Goal: Task Accomplishment & Management: Manage account settings

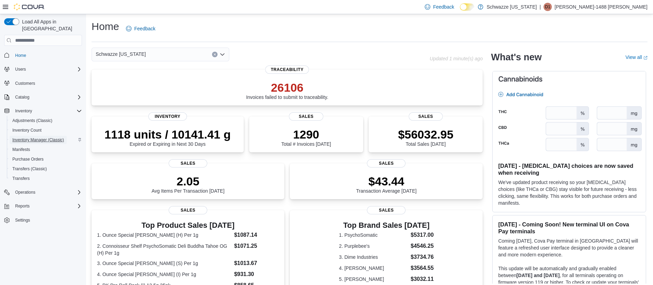
click at [53, 137] on span "Inventory Manager (Classic)" at bounding box center [38, 140] width 52 height 6
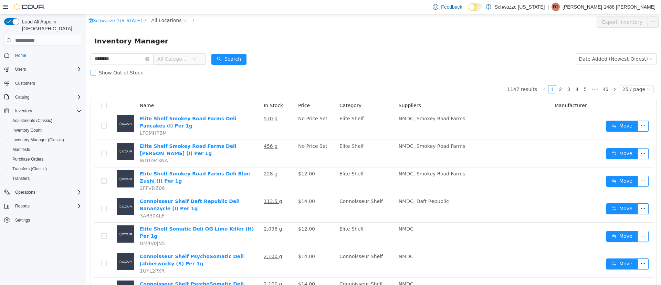
type input "********"
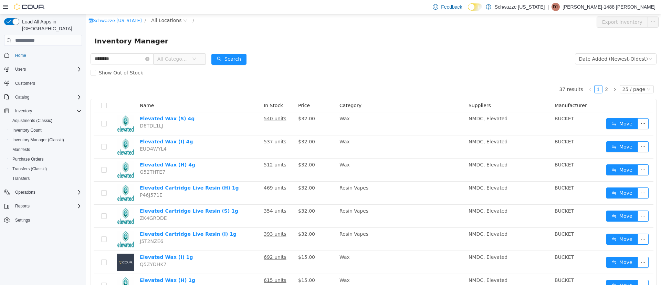
click at [171, 26] on div "Schwazze New Mexico / All Locations /" at bounding box center [326, 22] width 475 height 11
click at [166, 20] on span "All Locations" at bounding box center [166, 21] width 30 height 8
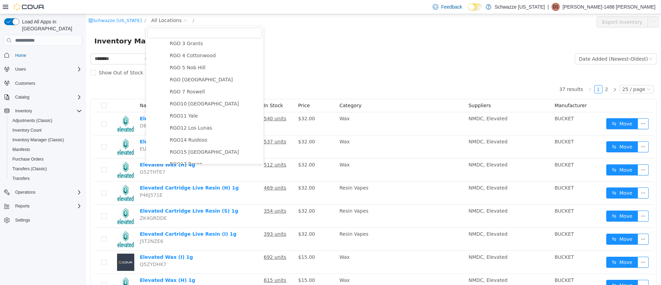
scroll to position [310, 0]
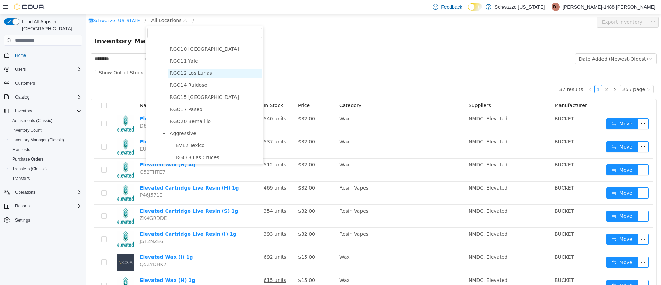
click at [199, 76] on span "RGO12 Los Lunas" at bounding box center [191, 73] width 42 height 6
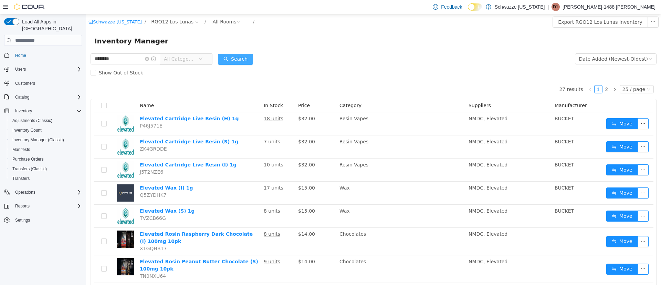
click at [245, 59] on button "Search" at bounding box center [235, 59] width 35 height 11
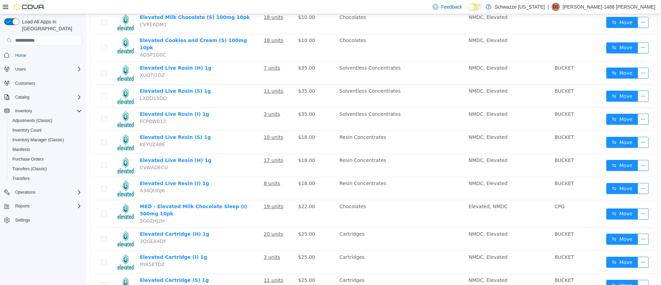
scroll to position [433, 0]
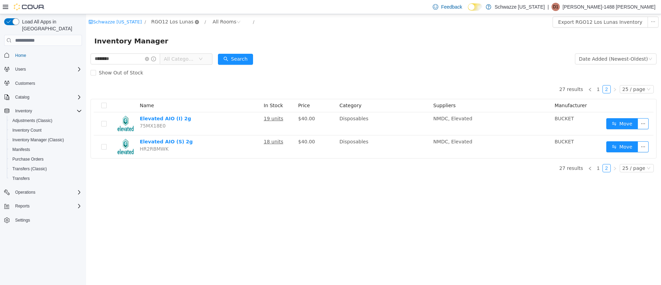
click at [195, 23] on icon "icon: close-circle" at bounding box center [197, 22] width 4 height 4
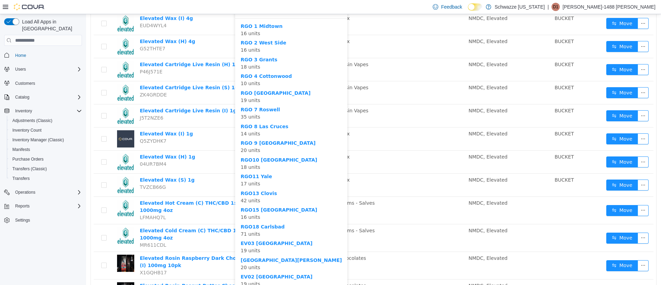
scroll to position [103, 0]
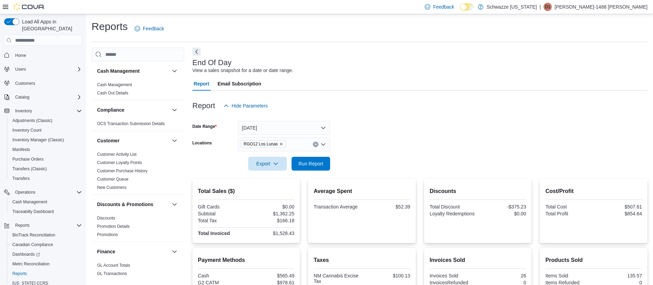
scroll to position [413, 0]
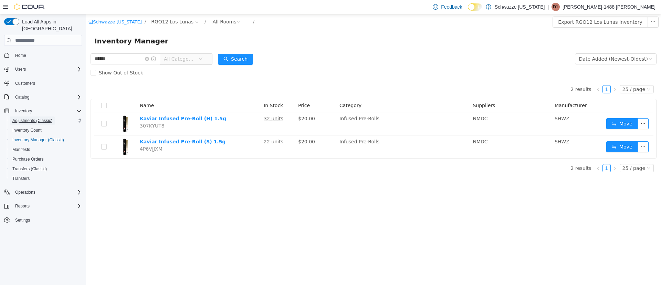
click at [32, 116] on span "Adjustments (Classic)" at bounding box center [32, 120] width 40 height 8
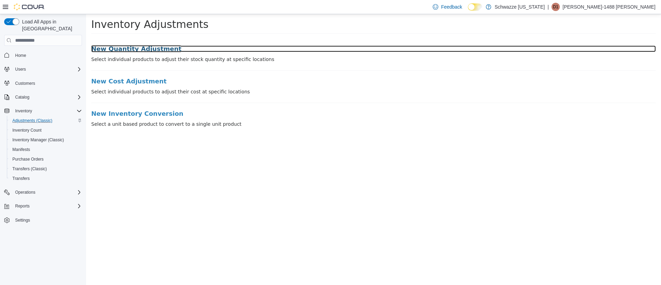
click at [135, 51] on h3 "New Quantity Adjustment" at bounding box center [373, 48] width 565 height 7
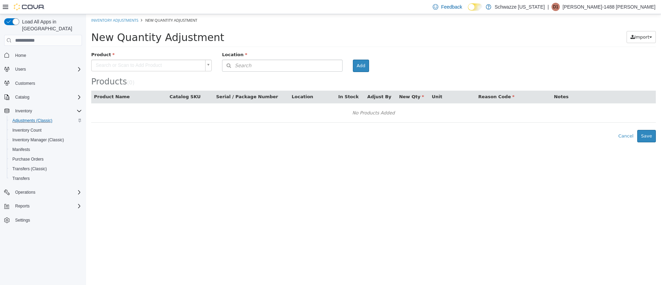
click at [180, 63] on body "× Inventory Adjustments New Quantity Adjustment New Quantity Adjustment Import …" at bounding box center [373, 78] width 575 height 128
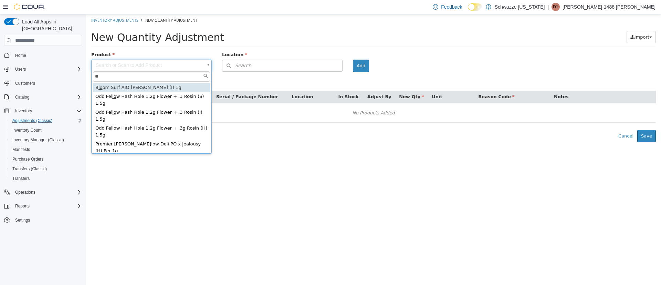
type input "*"
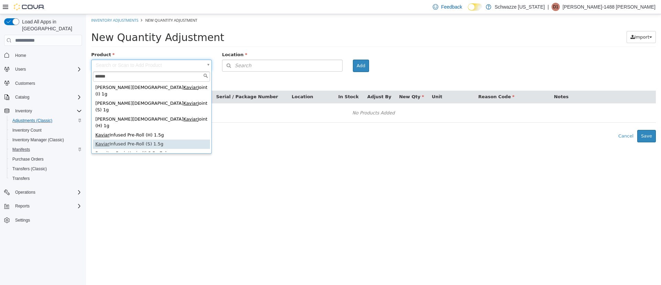
type input "******"
click at [43, 145] on div "Manifests" at bounding box center [46, 149] width 72 height 8
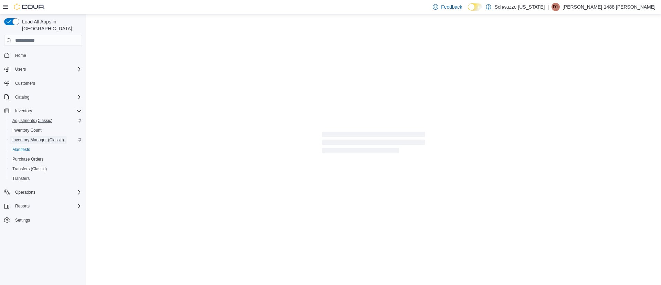
click at [45, 137] on span "Inventory Manager (Classic)" at bounding box center [38, 140] width 52 height 6
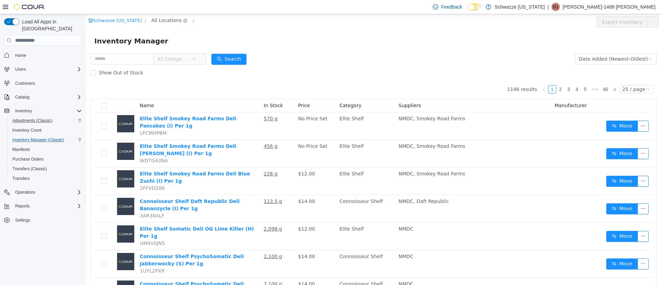
click at [164, 19] on span "All Locations" at bounding box center [166, 21] width 30 height 8
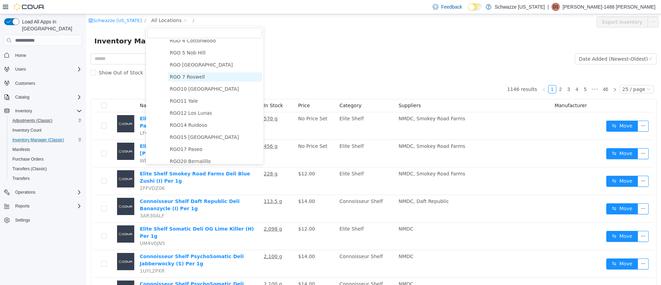
scroll to position [310, 0]
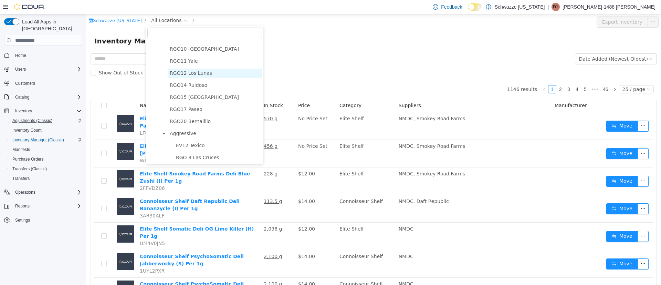
click at [199, 76] on span "RGO12 Los Lunas" at bounding box center [191, 73] width 42 height 6
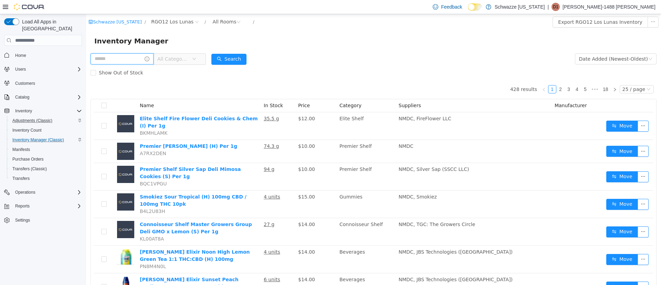
click at [123, 58] on input "text" at bounding box center [122, 58] width 63 height 11
type input "*****"
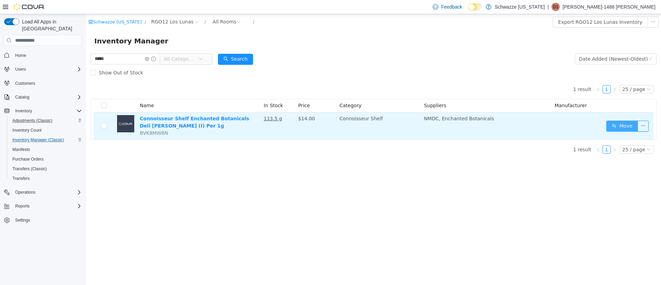
click at [626, 125] on button "Move" at bounding box center [622, 126] width 32 height 11
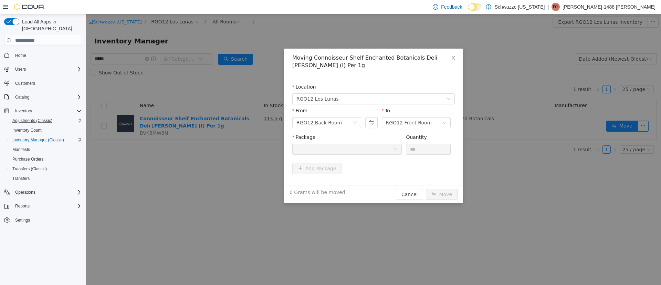
drag, startPoint x: 198, startPoint y: 145, endPoint x: 204, endPoint y: 143, distance: 6.0
click at [199, 146] on div "Moving Connoisseur Shelf Enchanted Botanicals Deli Donny Burger (I) Per 1g Loca…" at bounding box center [373, 149] width 575 height 271
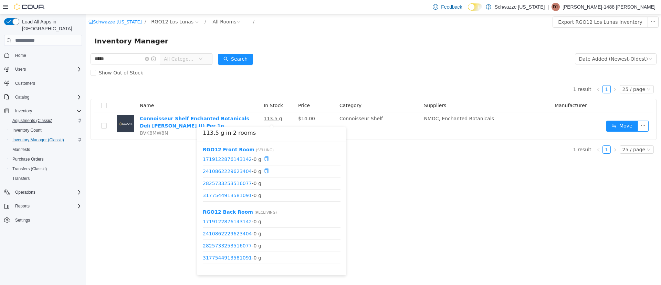
scroll to position [81, 0]
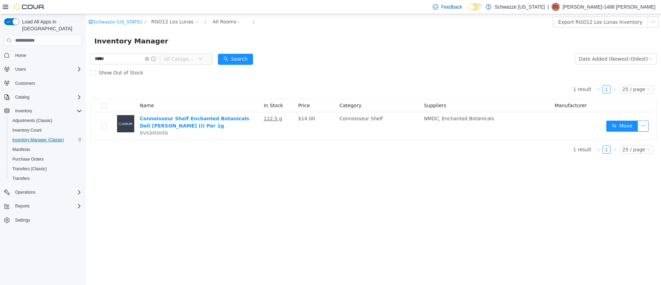
click at [30, 137] on span "Inventory Manager (Classic)" at bounding box center [38, 140] width 52 height 6
click at [138, 63] on input "*****" at bounding box center [126, 58] width 70 height 11
type input "*"
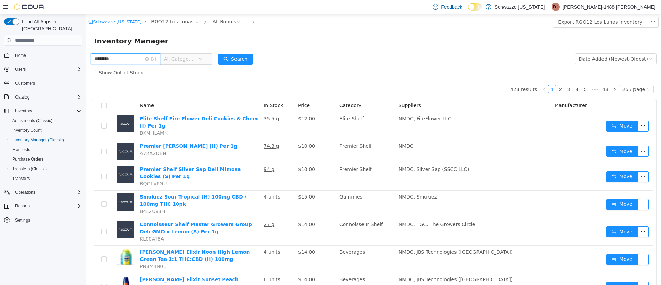
type input "********"
click at [185, 59] on span "All Categories" at bounding box center [179, 58] width 31 height 7
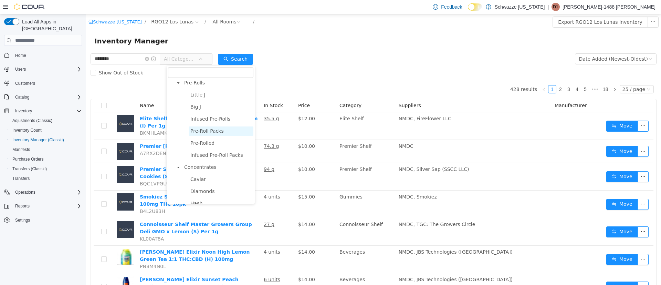
scroll to position [103, 0]
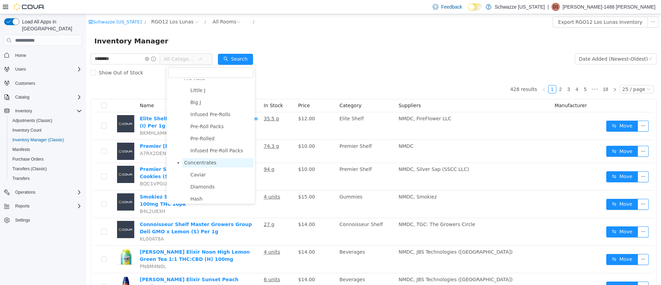
click at [206, 165] on span "Concentrates" at bounding box center [200, 163] width 32 height 6
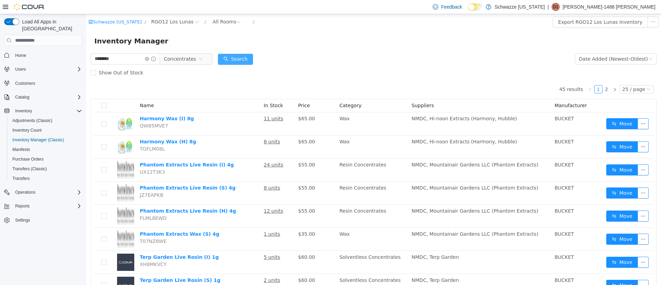
click at [239, 55] on button "Search" at bounding box center [235, 59] width 35 height 11
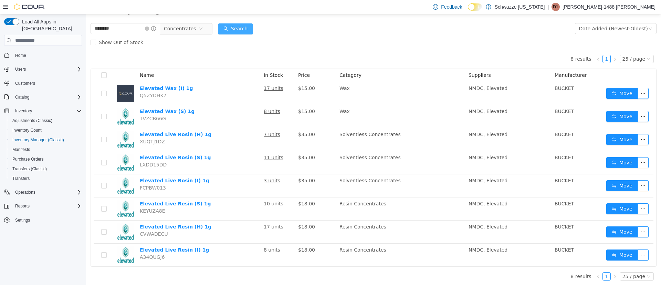
scroll to position [32, 0]
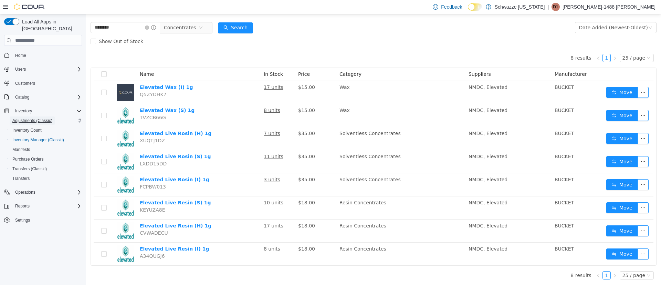
click at [41, 117] on span "Adjustments (Classic)" at bounding box center [32, 120] width 40 height 8
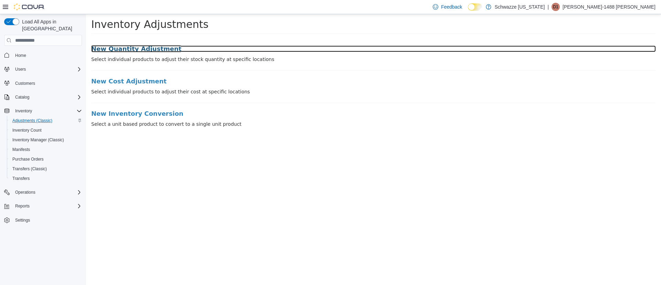
click at [126, 51] on h3 "New Quantity Adjustment" at bounding box center [373, 48] width 565 height 7
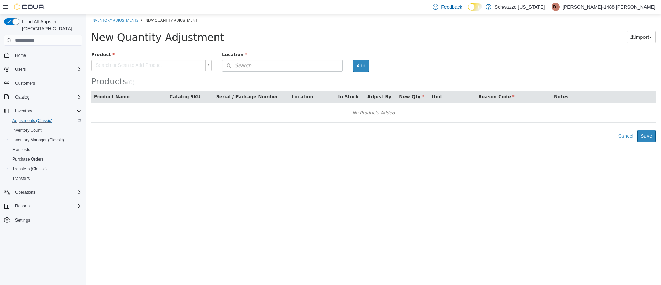
click at [178, 60] on body "× Inventory Adjustments New Quantity Adjustment New Quantity Adjustment Import …" at bounding box center [373, 78] width 575 height 128
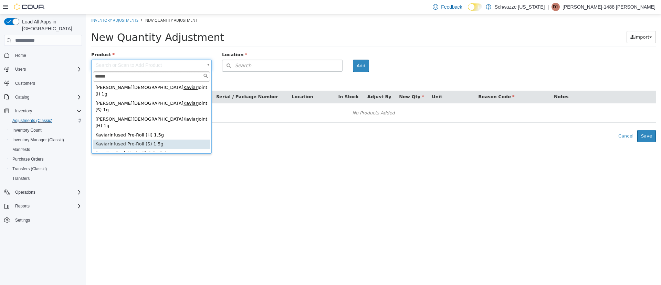
type input "******"
type input "**********"
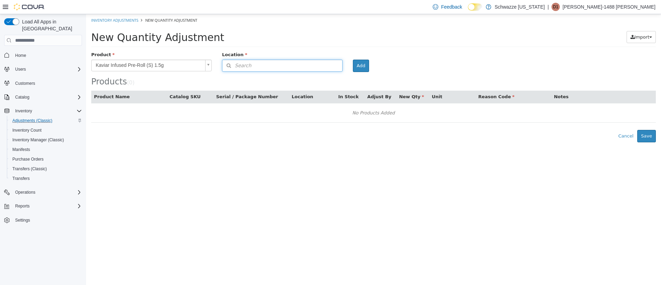
click at [307, 67] on button "Search" at bounding box center [282, 66] width 121 height 12
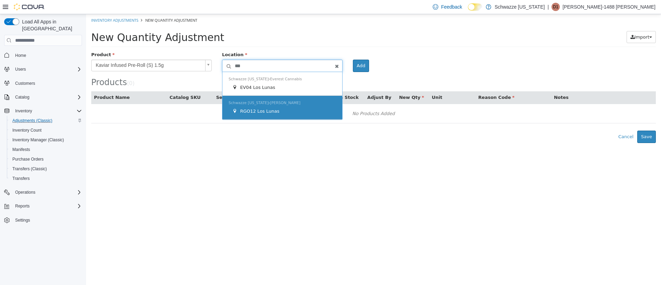
type input "***"
drag, startPoint x: 246, startPoint y: 98, endPoint x: 247, endPoint y: 101, distance: 3.5
click at [247, 99] on ul "Schwazze New Mexico Everest Cannabis EV04 Los Lunas Schwazze New Mexico R. Gree…" at bounding box center [282, 96] width 121 height 48
click at [251, 106] on div "Schwazze New Mexico R. Greenleaf RGO12 Los Lunas" at bounding box center [282, 108] width 120 height 24
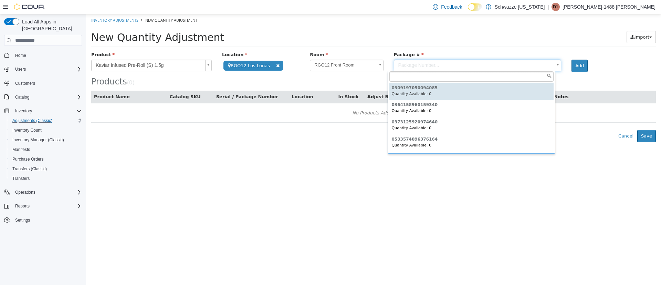
click at [429, 65] on body "**********" at bounding box center [373, 78] width 575 height 128
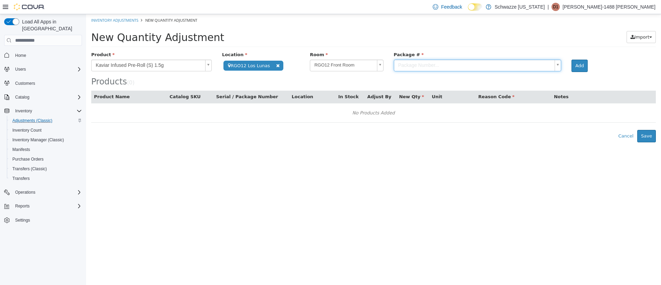
click at [435, 142] on html "**********" at bounding box center [373, 78] width 575 height 128
click at [449, 63] on body "**********" at bounding box center [373, 78] width 575 height 128
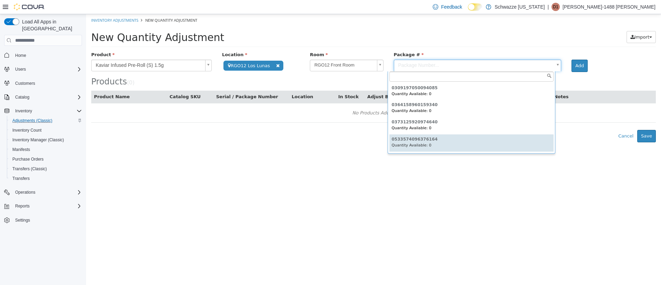
type input "**********"
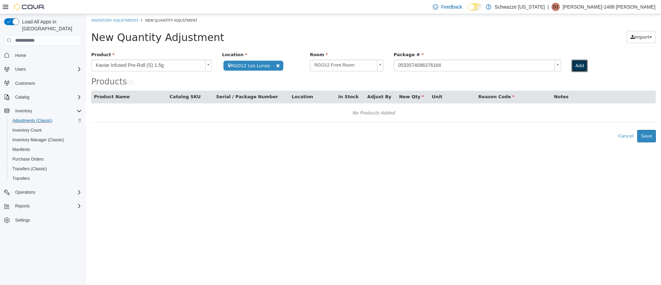
click at [580, 67] on button "Add" at bounding box center [580, 66] width 16 height 12
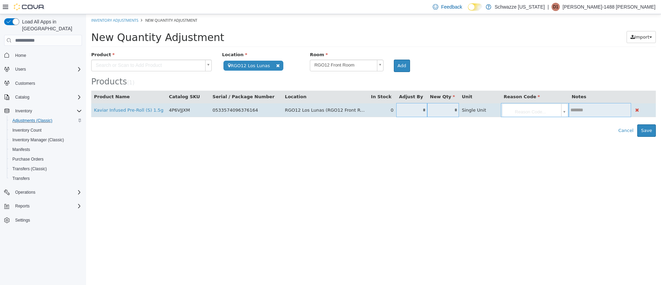
click at [413, 112] on input "*" at bounding box center [411, 109] width 31 height 5
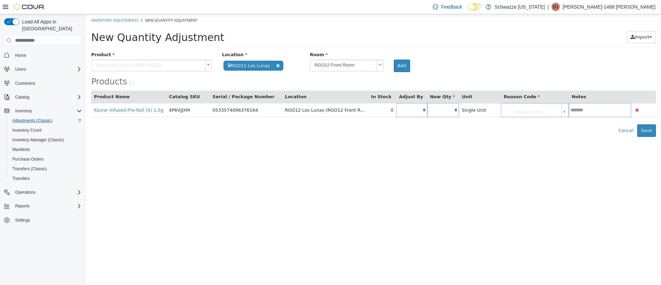
type input "*"
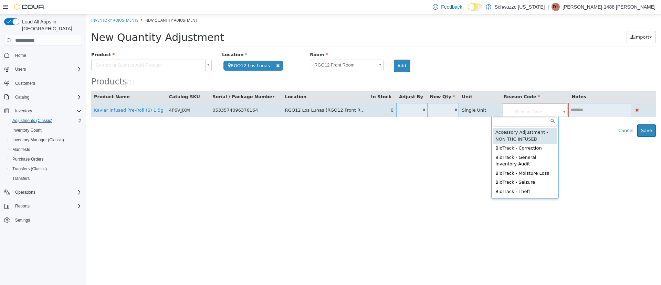
click at [515, 106] on body "**********" at bounding box center [373, 75] width 575 height 123
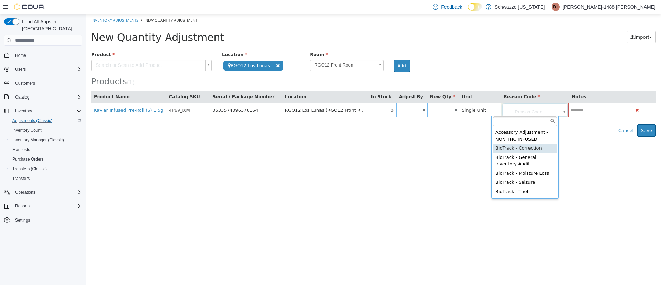
type input "**********"
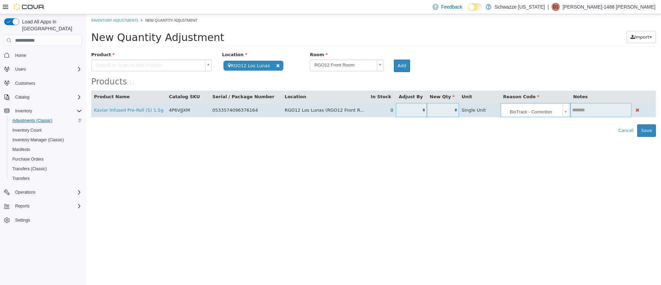
click at [590, 111] on input "text" at bounding box center [601, 109] width 61 height 5
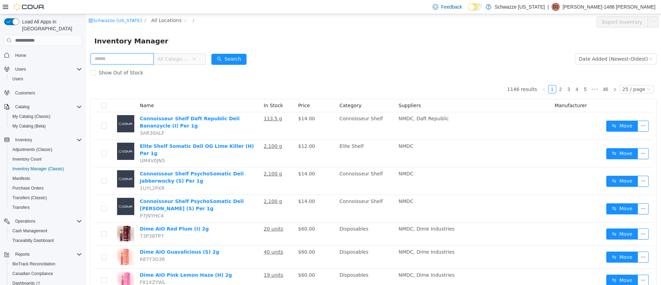
click at [127, 61] on input "text" at bounding box center [122, 58] width 63 height 11
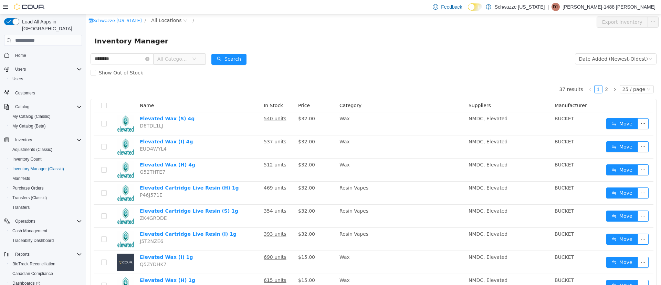
click at [393, 54] on form "******** All Categories Date Added (Newest-Oldest) Search Show Out of Stock" at bounding box center [374, 66] width 566 height 28
click at [119, 60] on input "********" at bounding box center [122, 58] width 63 height 11
type input "*"
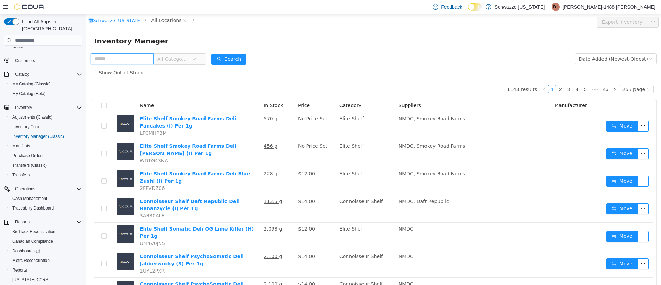
scroll to position [48, 0]
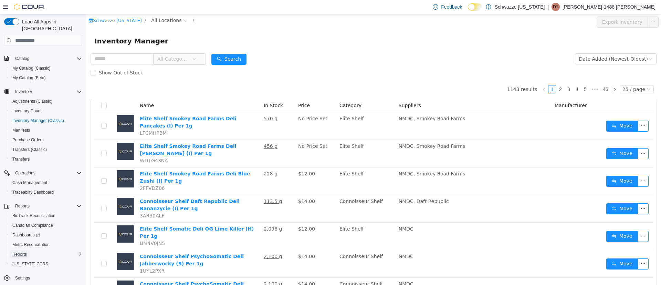
click at [26, 251] on span "Reports" at bounding box center [19, 254] width 14 height 6
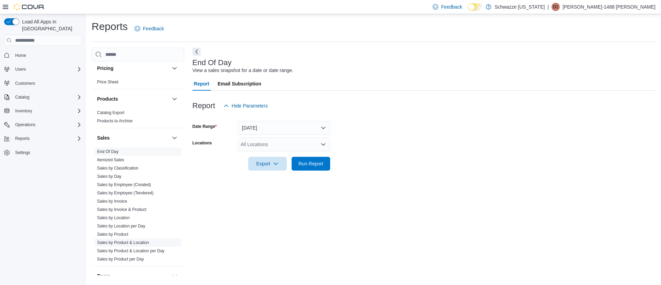
scroll to position [465, 0]
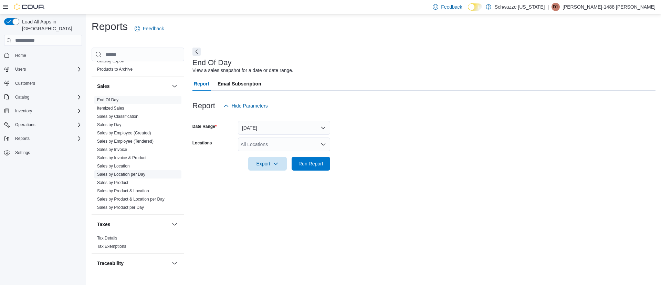
click at [122, 173] on link "Sales by Location per Day" at bounding box center [121, 174] width 48 height 5
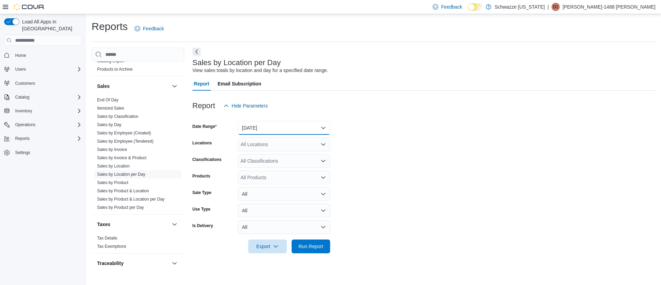
click at [265, 127] on button "Yesterday" at bounding box center [284, 128] width 92 height 14
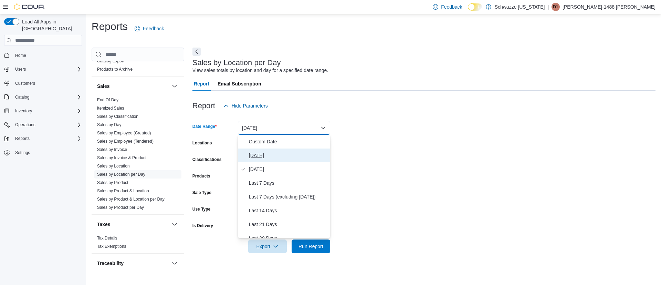
click at [261, 150] on button "Today" at bounding box center [284, 155] width 92 height 14
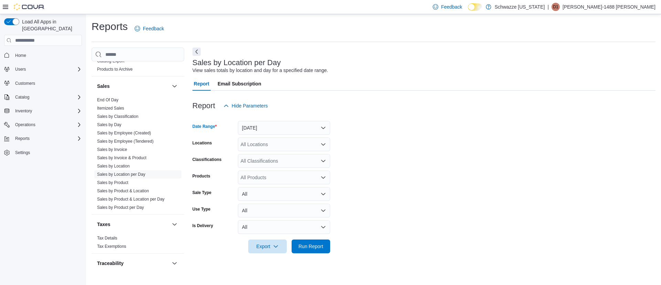
click at [266, 144] on div "All Locations" at bounding box center [284, 144] width 92 height 14
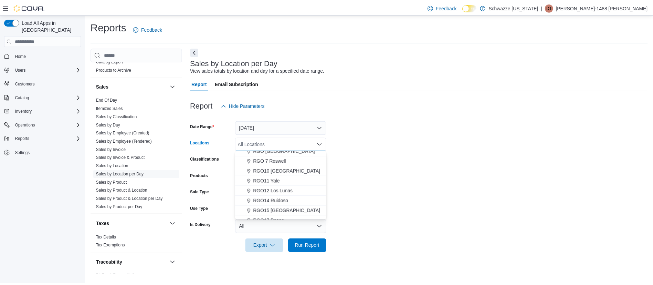
scroll to position [258, 0]
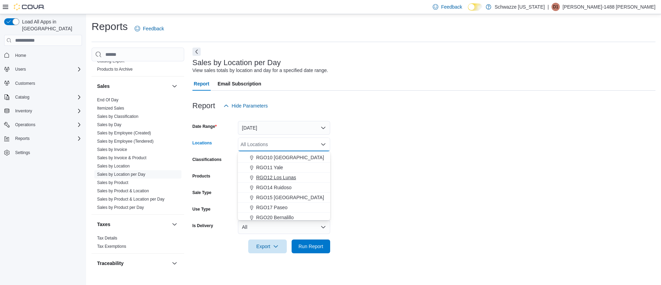
click at [281, 178] on span "RGO12 Los Lunas" at bounding box center [276, 177] width 40 height 7
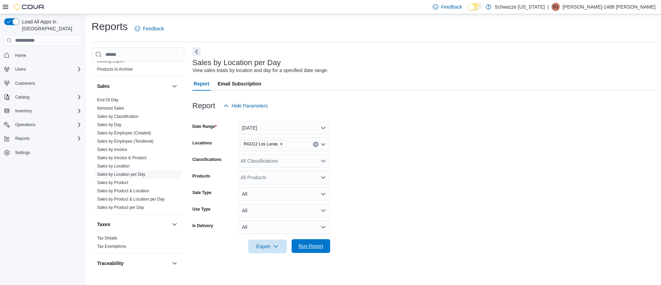
click at [303, 243] on span "Run Report" at bounding box center [311, 245] width 25 height 7
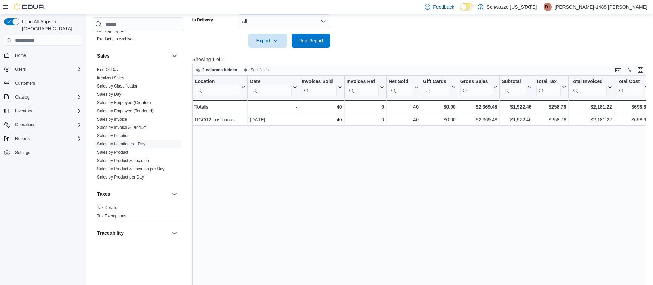
scroll to position [207, 0]
click at [645, 70] on button "Enter fullscreen" at bounding box center [640, 68] width 8 height 8
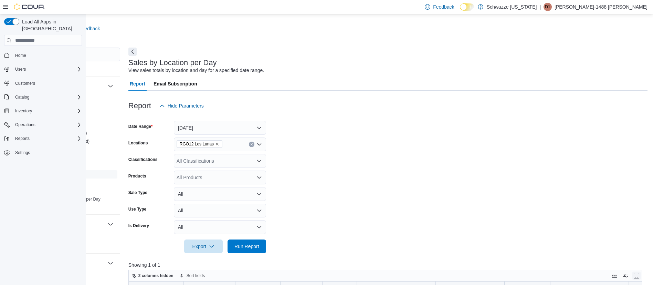
scroll to position [0, 8]
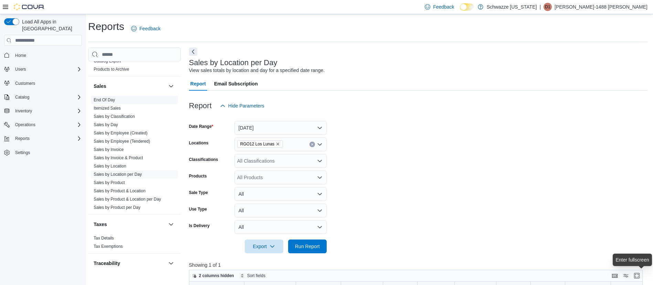
click at [105, 101] on link "End Of Day" at bounding box center [104, 99] width 21 height 5
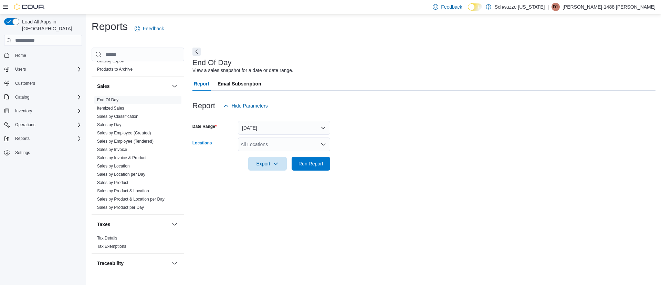
click at [259, 144] on div "All Locations" at bounding box center [284, 144] width 92 height 14
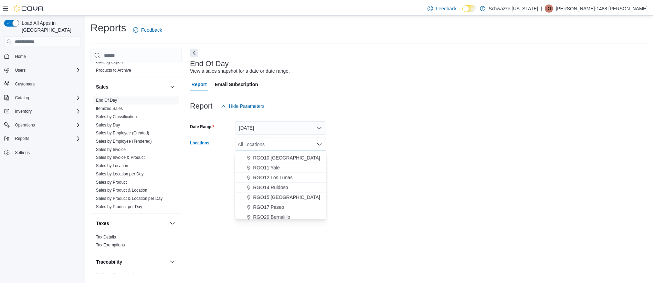
scroll to position [258, 0]
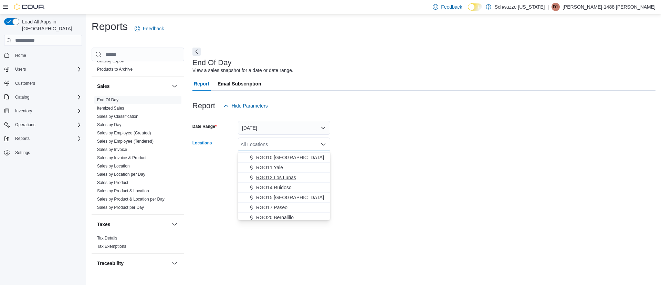
click at [279, 177] on span "RGO12 Los Lunas" at bounding box center [276, 177] width 40 height 7
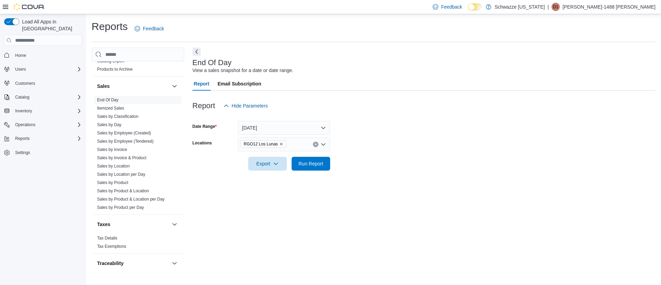
click at [350, 121] on form "Date Range Today Locations RGO12 Los Lunas Export Run Report" at bounding box center [424, 142] width 463 height 58
click at [306, 164] on span "Run Report" at bounding box center [311, 163] width 25 height 7
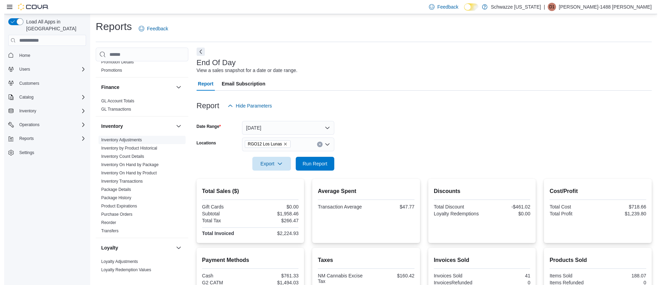
scroll to position [155, 0]
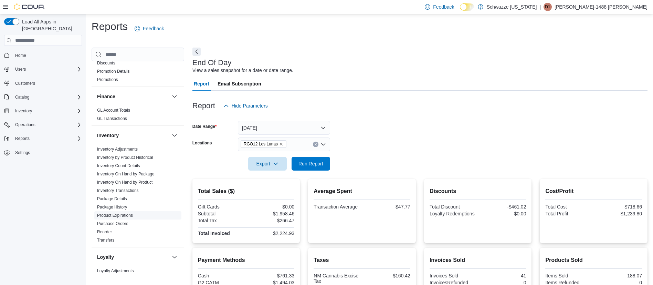
click at [128, 215] on link "Product Expirations" at bounding box center [115, 215] width 36 height 5
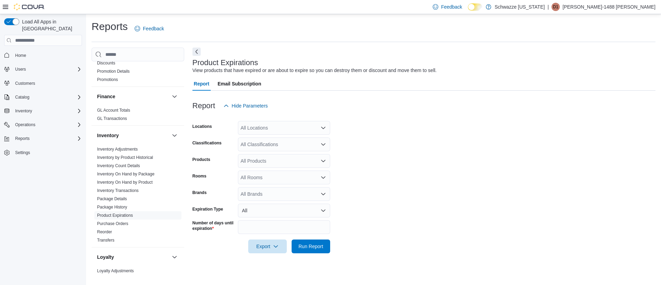
click at [282, 129] on div "All Locations" at bounding box center [284, 128] width 92 height 14
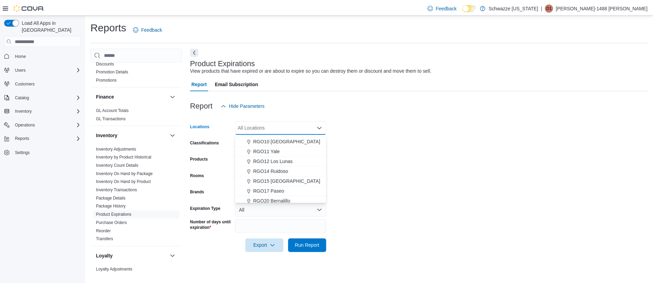
scroll to position [258, 0]
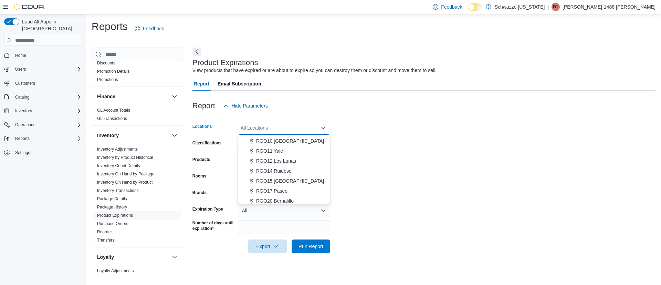
click at [292, 159] on span "RGO12 Los Lunas" at bounding box center [276, 160] width 40 height 7
click at [365, 128] on form "Locations RGO12 Los Lunas Combo box. Selected. RGO12 Los Lunas. Press Backspace…" at bounding box center [424, 183] width 463 height 141
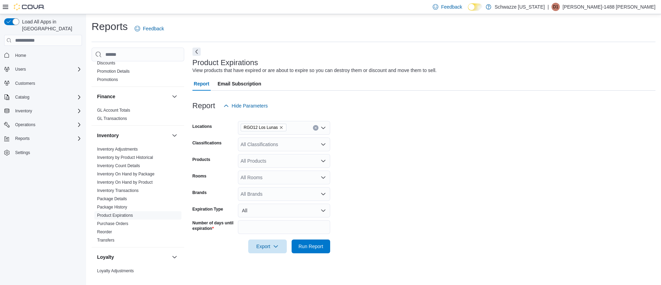
click at [284, 146] on div "All Classifications" at bounding box center [284, 144] width 92 height 14
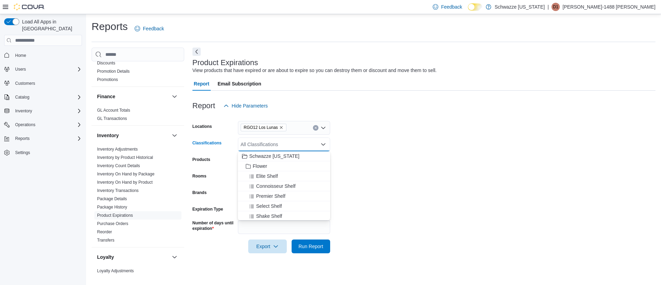
click at [367, 146] on form "Locations RGO12 Los Lunas Classifications All Classifications Combo box. Select…" at bounding box center [424, 183] width 463 height 141
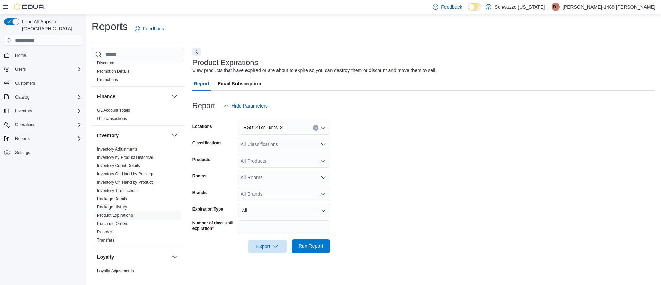
click at [322, 244] on span "Run Report" at bounding box center [311, 245] width 25 height 7
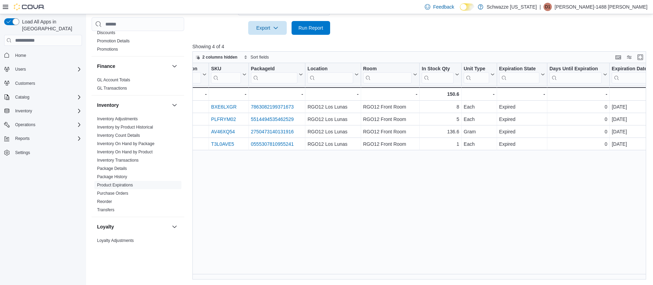
scroll to position [0, 30]
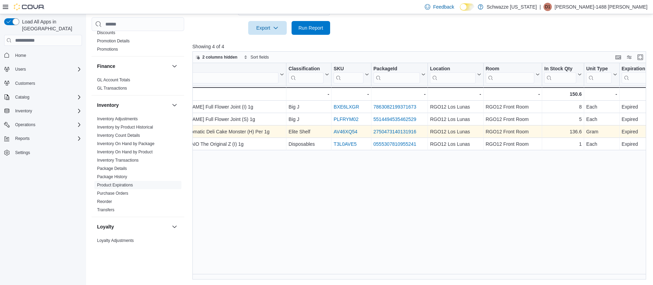
click at [396, 134] on link "2750473140131916" at bounding box center [395, 132] width 43 height 6
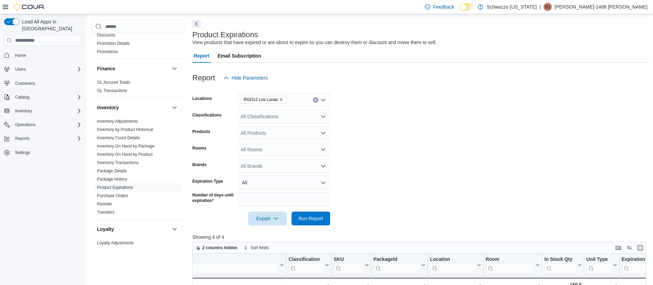
scroll to position [12, 0]
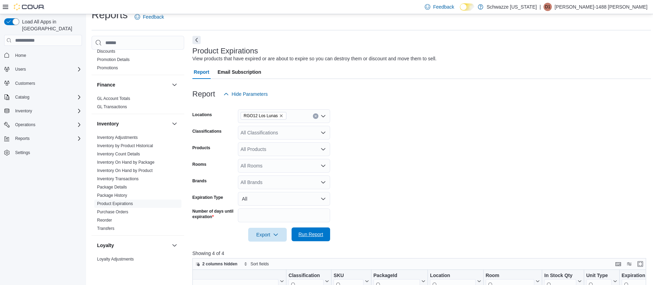
click at [307, 238] on span "Run Report" at bounding box center [311, 234] width 30 height 14
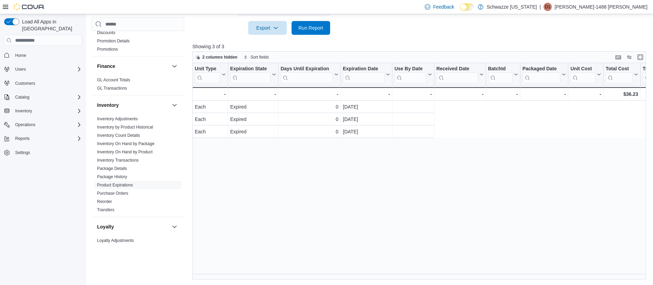
scroll to position [0, 0]
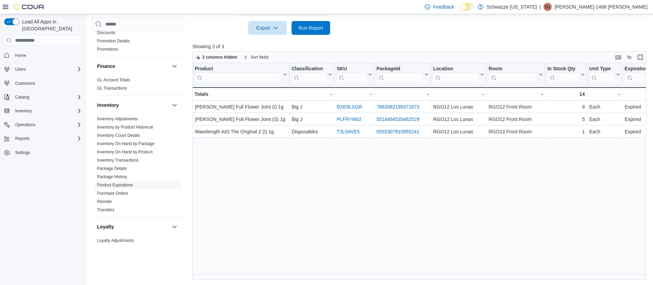
click at [45, 213] on div "Load All Apps in New Hub Home Users Customers Catalog Inventory Operations Repo…" at bounding box center [43, 150] width 86 height 273
click at [27, 108] on span "Inventory" at bounding box center [23, 111] width 17 height 6
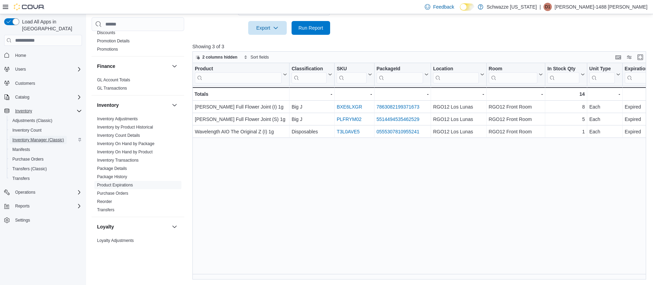
click at [41, 137] on span "Inventory Manager (Classic)" at bounding box center [38, 140] width 52 height 6
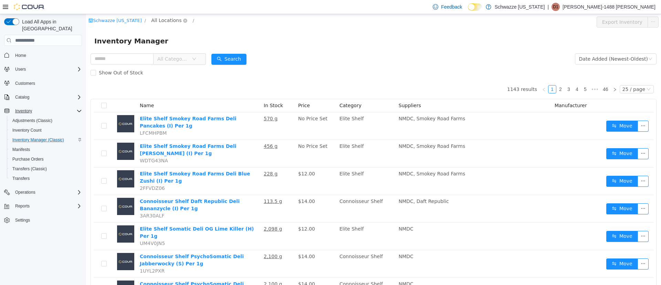
click at [168, 21] on span "All Locations" at bounding box center [166, 21] width 30 height 8
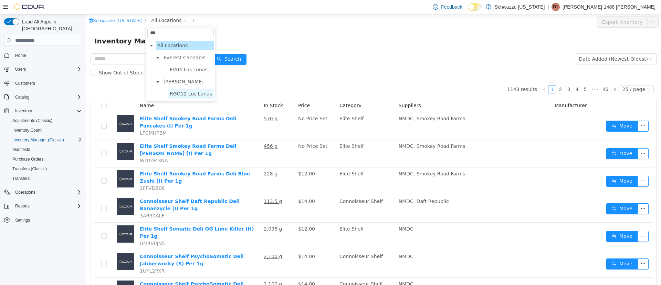
type input "***"
click at [181, 95] on span "RGO12 Los Lunas" at bounding box center [191, 94] width 42 height 6
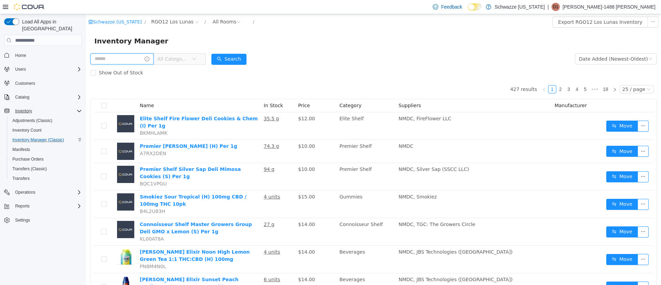
click at [119, 59] on input "text" at bounding box center [122, 58] width 63 height 11
type input "********"
click at [203, 57] on icon "icon: down" at bounding box center [201, 59] width 4 height 4
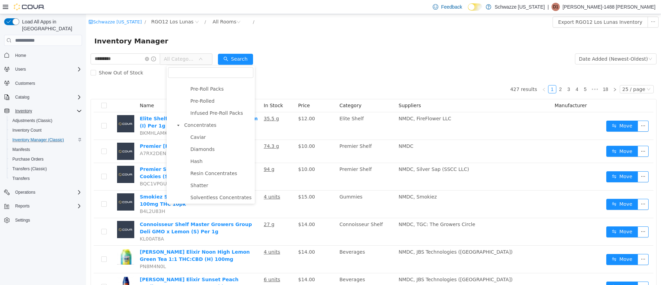
scroll to position [155, 0]
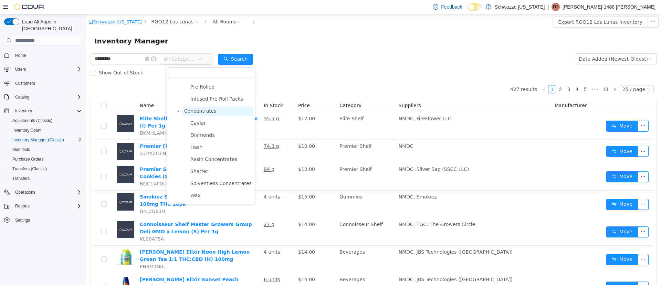
click at [201, 116] on span "Concentrates" at bounding box center [218, 110] width 71 height 9
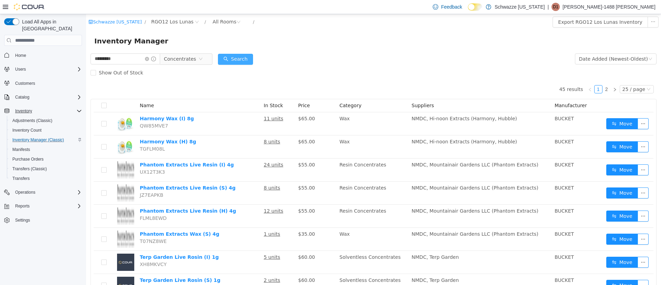
click at [233, 56] on button "Search" at bounding box center [235, 59] width 35 height 11
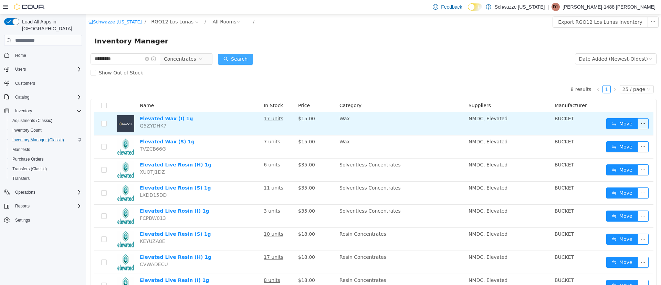
scroll to position [32, 0]
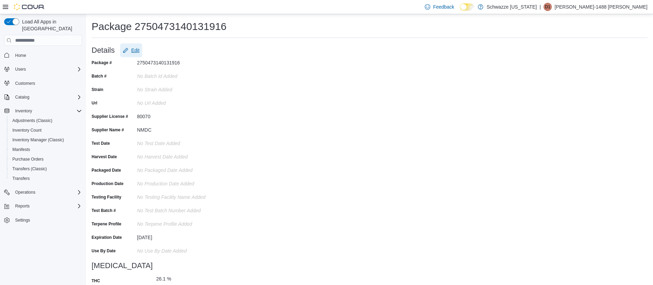
click at [134, 49] on span "Edit" at bounding box center [135, 50] width 8 height 7
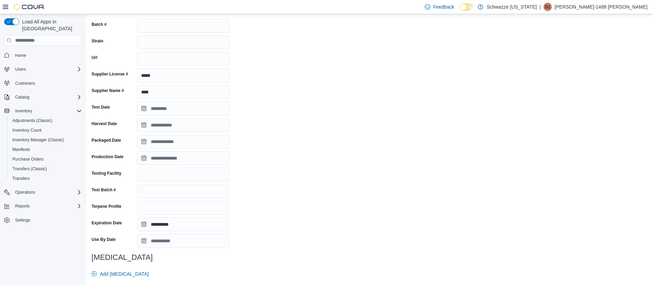
scroll to position [103, 0]
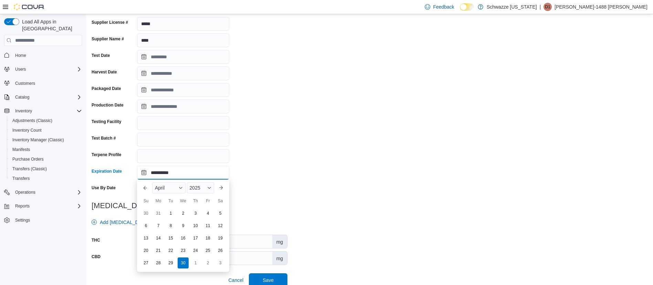
click at [178, 173] on input "**********" at bounding box center [183, 173] width 92 height 14
click at [219, 186] on button "Next month" at bounding box center [221, 187] width 11 height 11
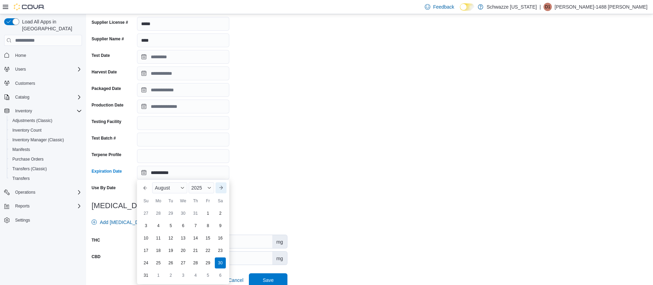
click at [219, 186] on button "Next month" at bounding box center [221, 187] width 11 height 11
click at [210, 188] on span "Button. Open the year selector. 2025 is currently selected." at bounding box center [209, 188] width 4 height 4
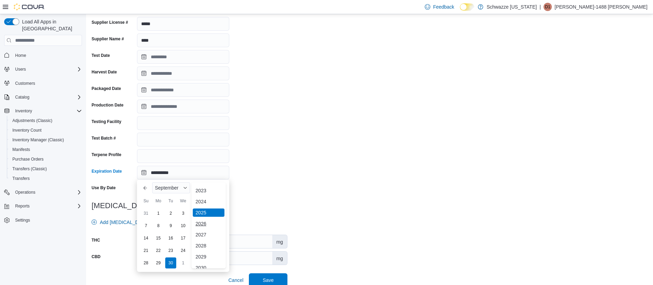
click at [206, 226] on div "2026" at bounding box center [209, 223] width 32 height 8
click at [146, 185] on button "Previous Month" at bounding box center [145, 187] width 11 height 11
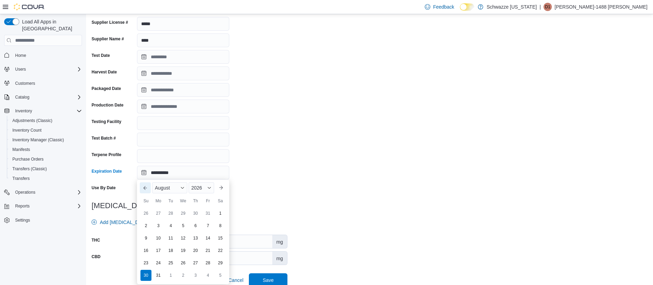
click at [146, 185] on button "Previous Month" at bounding box center [145, 187] width 11 height 11
type input "**********"
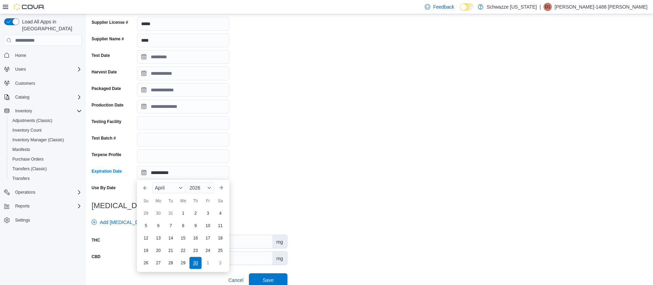
click at [196, 262] on div "30" at bounding box center [195, 263] width 12 height 12
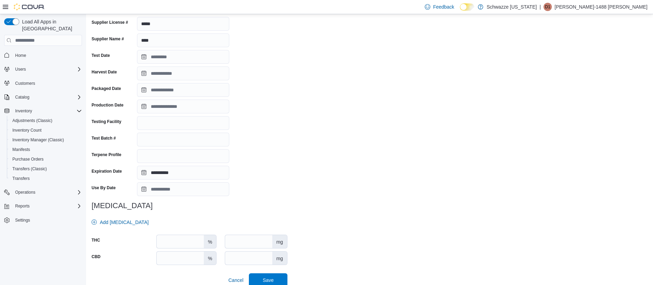
click at [256, 162] on div "**********" at bounding box center [190, 120] width 196 height 333
click at [170, 191] on input "Use By Date" at bounding box center [183, 189] width 92 height 14
click at [293, 144] on div "**********" at bounding box center [370, 120] width 556 height 333
click at [143, 191] on input "Use By Date" at bounding box center [183, 189] width 92 height 14
click at [145, 99] on button "Previous Month" at bounding box center [145, 98] width 11 height 11
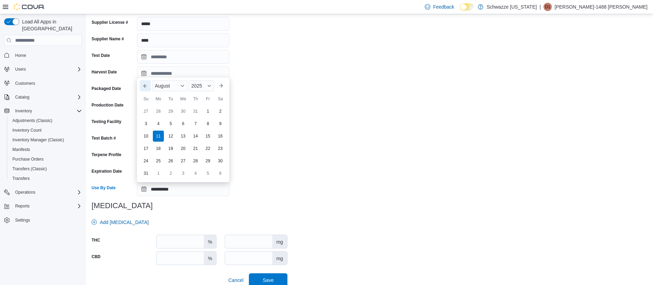
click at [147, 87] on button "Previous Month" at bounding box center [145, 85] width 11 height 11
type input "**********"
click at [147, 87] on input "Packaged Date" at bounding box center [183, 90] width 92 height 14
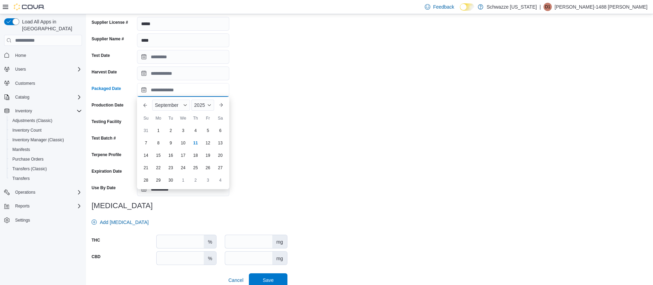
click at [147, 87] on input "Packaged Date" at bounding box center [183, 90] width 92 height 14
click at [146, 102] on button "Previous Month" at bounding box center [145, 105] width 11 height 11
click at [285, 66] on div "**********" at bounding box center [190, 120] width 196 height 333
click at [143, 89] on input "**********" at bounding box center [183, 90] width 92 height 14
click at [221, 104] on button "Next month" at bounding box center [221, 105] width 11 height 11
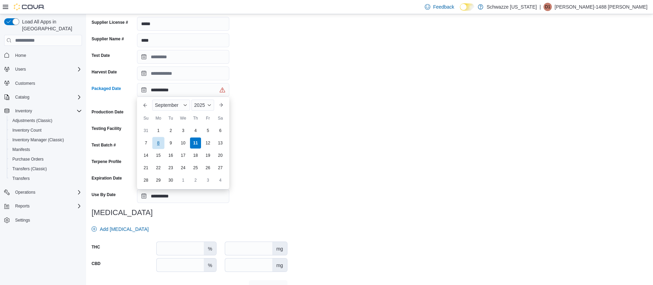
click at [155, 141] on div "8" at bounding box center [158, 143] width 12 height 12
type input "**********"
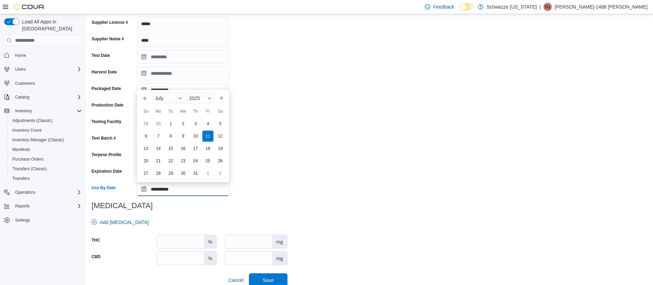
click at [143, 191] on input "**********" at bounding box center [183, 189] width 92 height 14
click at [221, 97] on button "Next month" at bounding box center [221, 98] width 11 height 11
click at [221, 97] on div "Sa" at bounding box center [220, 98] width 11 height 11
click at [312, 86] on div "**********" at bounding box center [370, 120] width 556 height 333
click at [145, 189] on input "**********" at bounding box center [183, 189] width 92 height 14
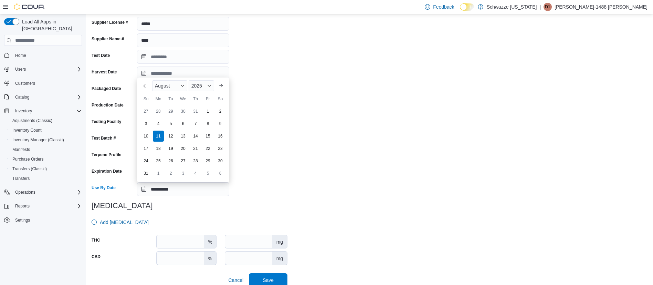
click at [180, 87] on span "Button. Open the month selector. August is currently selected." at bounding box center [182, 86] width 4 height 4
click at [162, 114] on div "April" at bounding box center [176, 116] width 45 height 8
click at [209, 98] on span "Button. Open the year selector. 2025 is currently selected." at bounding box center [209, 98] width 4 height 4
click at [199, 134] on div "2026" at bounding box center [204, 134] width 32 height 8
click at [198, 175] on div "30" at bounding box center [195, 173] width 12 height 12
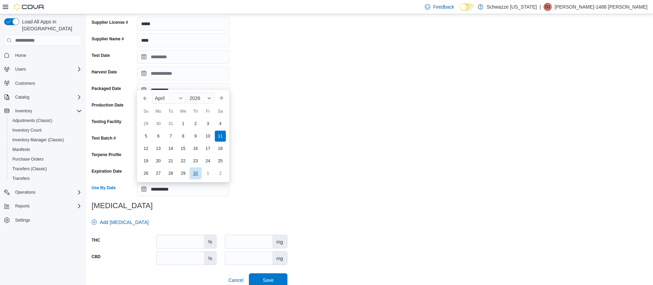
type input "**********"
click at [261, 172] on div "**********" at bounding box center [190, 120] width 196 height 333
click at [315, 141] on div "**********" at bounding box center [370, 120] width 556 height 333
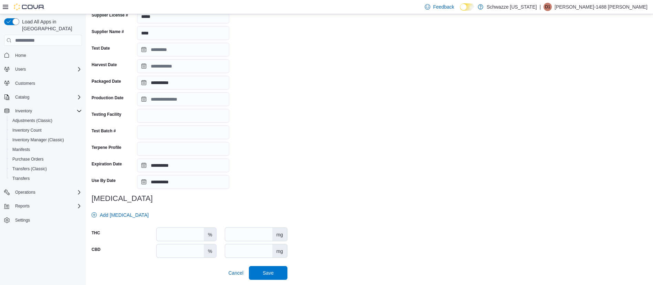
scroll to position [111, 0]
click at [261, 270] on span "Save" at bounding box center [268, 272] width 30 height 14
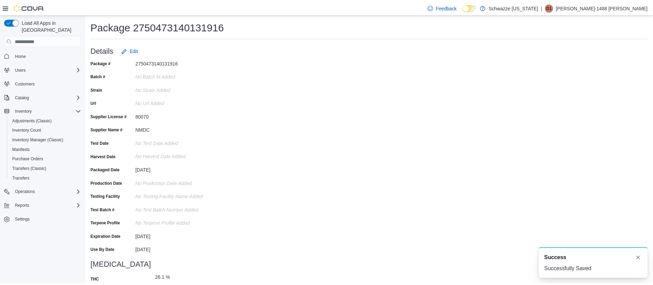
scroll to position [0, 0]
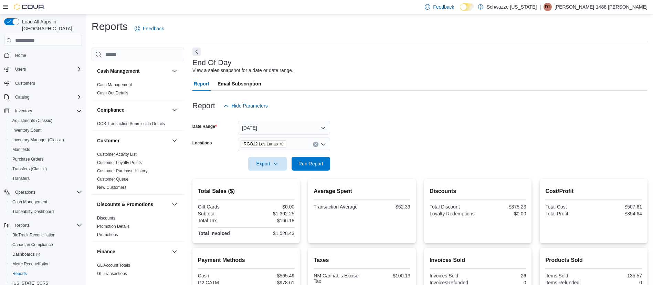
scroll to position [413, 0]
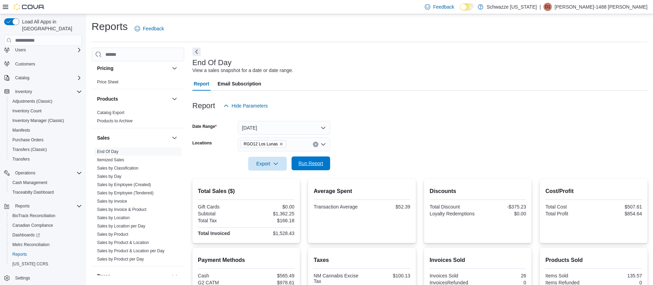
click at [302, 167] on span "Run Report" at bounding box center [311, 163] width 30 height 14
click at [298, 165] on span "Run Report" at bounding box center [311, 163] width 30 height 14
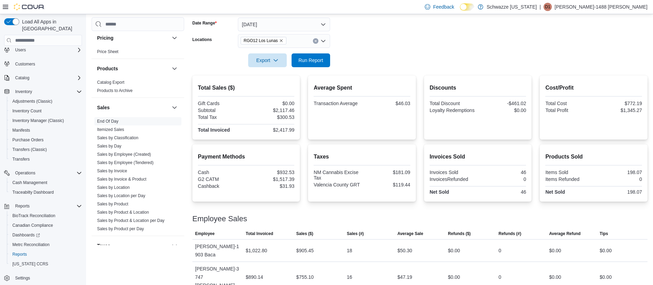
scroll to position [136, 0]
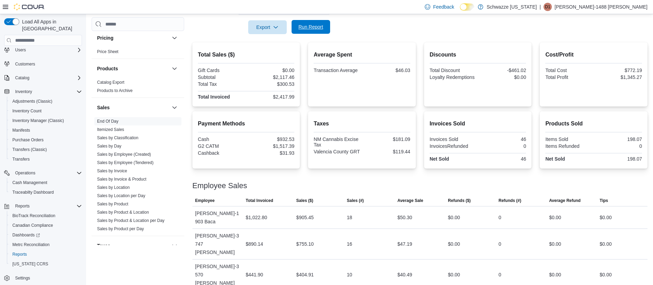
click at [303, 27] on span "Run Report" at bounding box center [311, 26] width 25 height 7
click at [318, 29] on span "Run Report" at bounding box center [311, 26] width 25 height 7
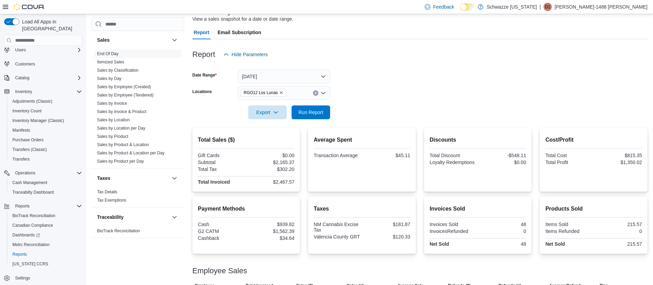
scroll to position [0, 0]
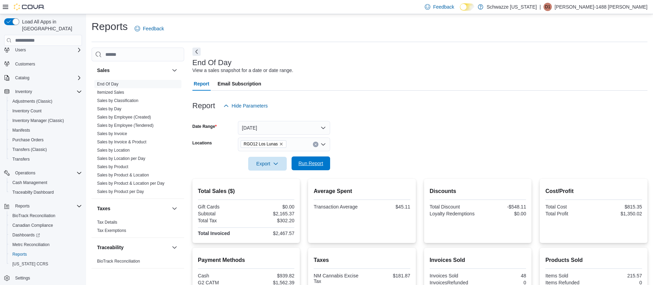
click at [313, 164] on span "Run Report" at bounding box center [311, 163] width 25 height 7
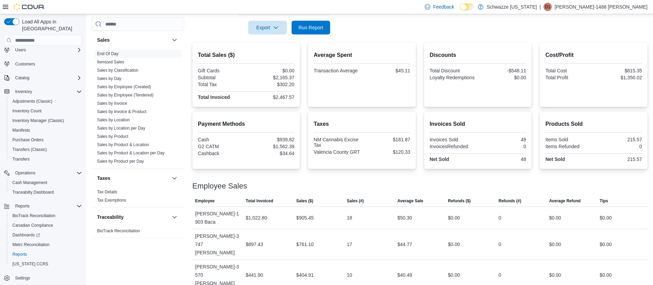
scroll to position [136, 0]
click at [318, 26] on span "Run Report" at bounding box center [311, 26] width 25 height 7
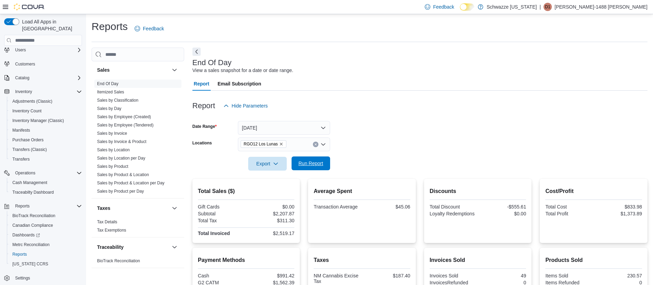
click at [319, 163] on span "Run Report" at bounding box center [311, 163] width 25 height 7
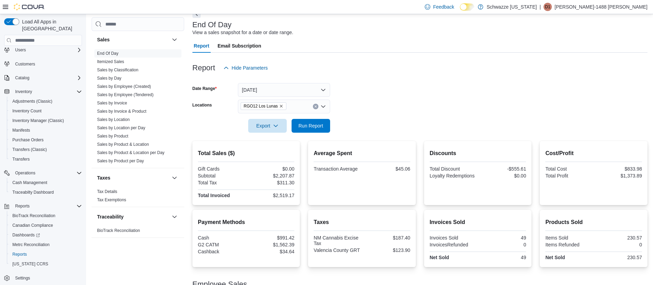
scroll to position [33, 0]
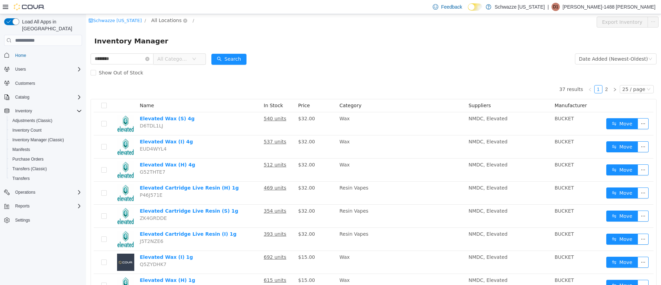
click at [155, 21] on span "All Locations" at bounding box center [166, 21] width 30 height 8
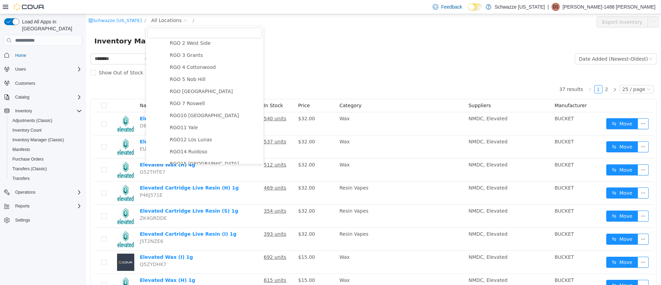
scroll to position [258, 0]
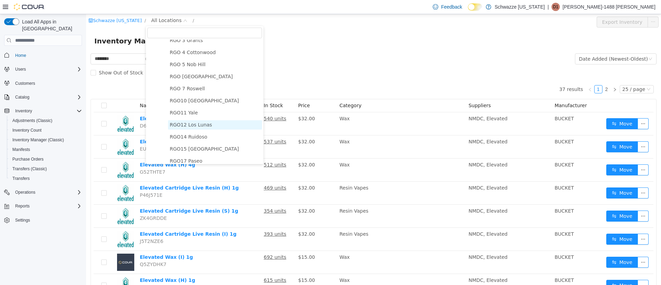
click at [197, 127] on span "RGO12 Los Lunas" at bounding box center [191, 125] width 42 height 6
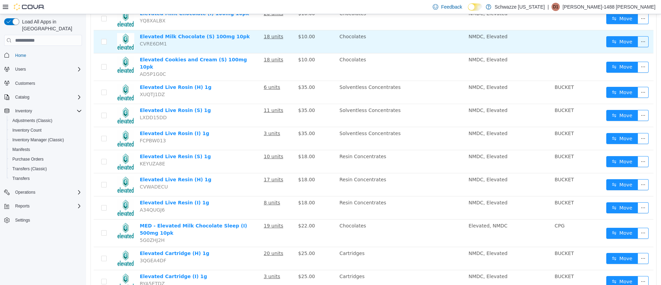
scroll to position [433, 0]
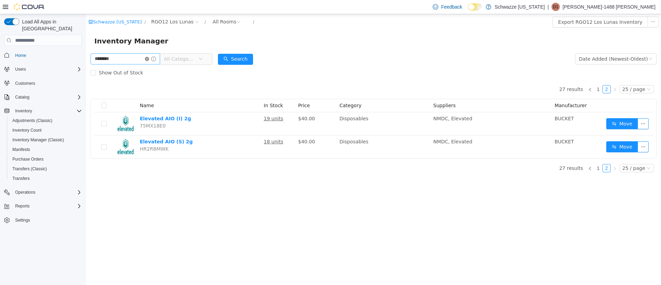
click at [149, 59] on icon "icon: close-circle" at bounding box center [147, 59] width 4 height 4
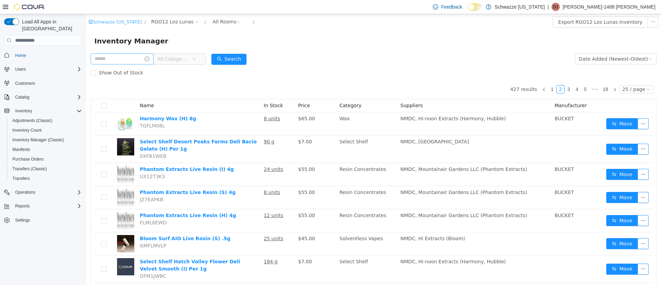
click at [111, 21] on link "Schwazze [US_STATE]" at bounding box center [115, 21] width 53 height 5
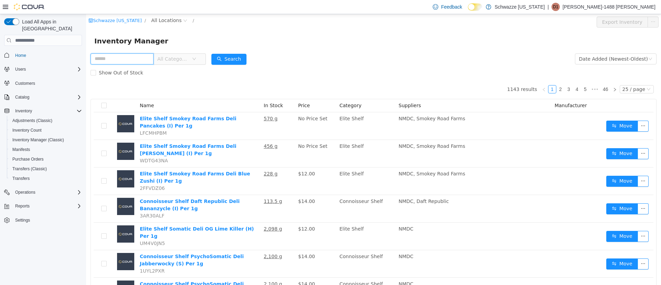
click at [121, 61] on input "text" at bounding box center [122, 58] width 63 height 11
click at [121, 61] on input "******" at bounding box center [122, 58] width 63 height 11
type input "********"
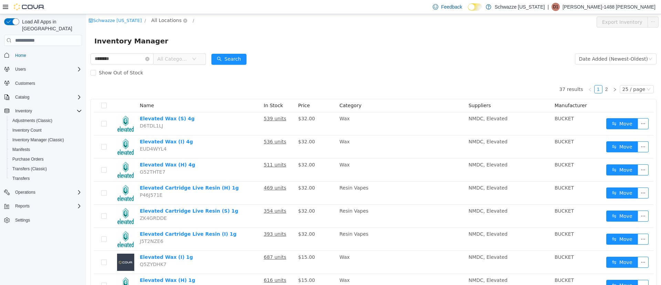
click at [153, 20] on span "All Locations" at bounding box center [166, 21] width 30 height 8
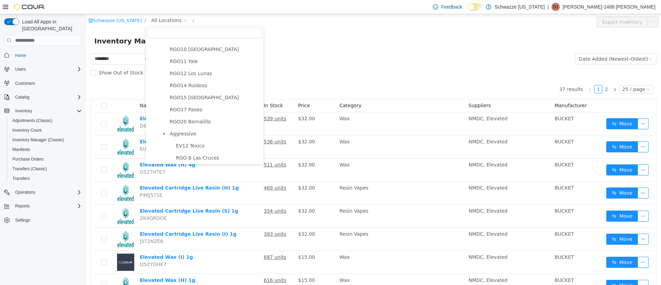
scroll to position [310, 0]
click at [198, 76] on span "RGO12 Los Lunas" at bounding box center [191, 73] width 42 height 6
